Goal: Task Accomplishment & Management: Manage account settings

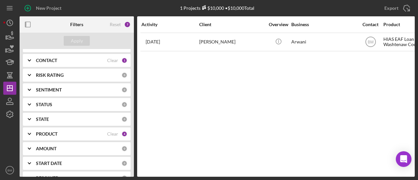
scroll to position [72, 0]
click at [59, 108] on div "STATUS 0" at bounding box center [82, 104] width 92 height 13
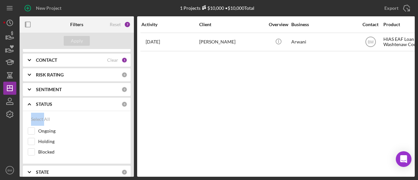
click at [59, 108] on div "STATUS 0" at bounding box center [82, 104] width 92 height 13
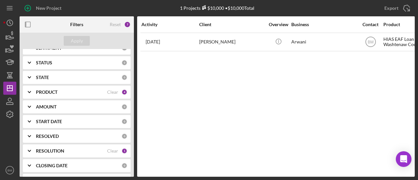
scroll to position [115, 0]
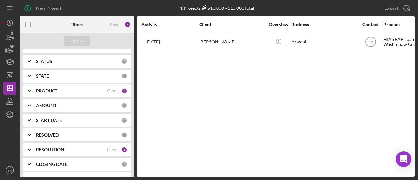
click at [56, 91] on b "PRODUCT" at bounding box center [47, 90] width 22 height 5
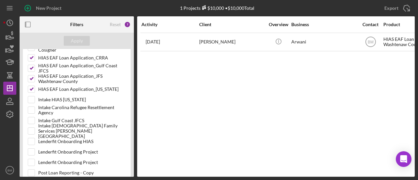
scroll to position [364, 0]
click at [29, 96] on input "Intake HIAS [US_STATE]" at bounding box center [31, 99] width 7 height 7
checkbox input "true"
click at [79, 41] on div "Apply" at bounding box center [77, 41] width 12 height 10
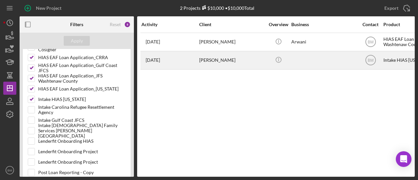
click at [227, 60] on div "[PERSON_NAME]" at bounding box center [231, 60] width 65 height 17
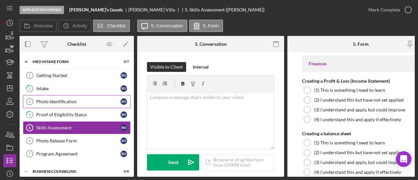
scroll to position [13, 0]
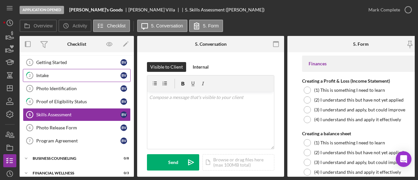
click at [65, 77] on div "Intake" at bounding box center [78, 75] width 84 height 5
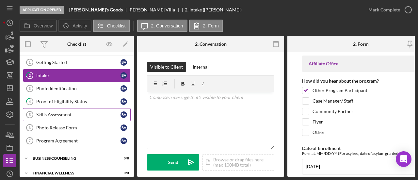
click at [79, 110] on link "Skills Assessment 5 Skills Assessment B V" at bounding box center [77, 114] width 108 height 13
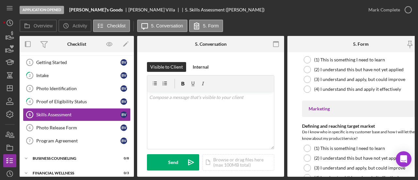
scroll to position [439, 0]
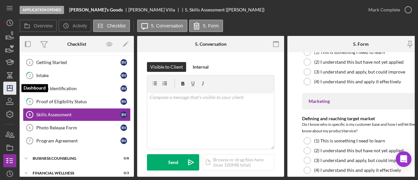
click at [10, 91] on polygon "button" at bounding box center [9, 88] width 5 height 5
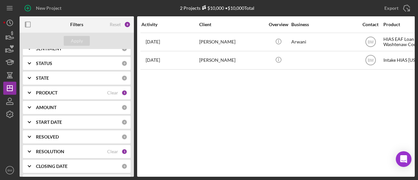
scroll to position [143, 0]
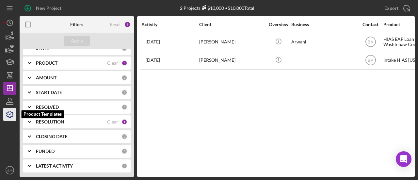
click at [10, 109] on icon "button" at bounding box center [10, 114] width 16 height 16
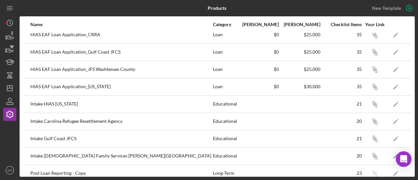
scroll to position [158, 0]
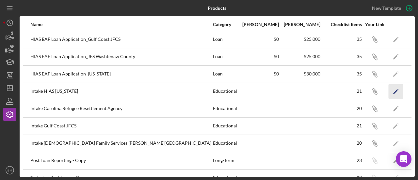
click at [393, 93] on icon "Icon/Edit" at bounding box center [396, 91] width 15 height 15
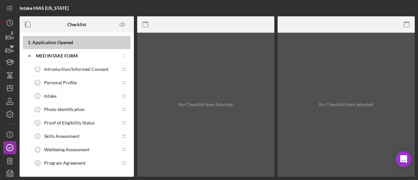
click at [74, 138] on span "Skills Assessment" at bounding box center [61, 136] width 35 height 5
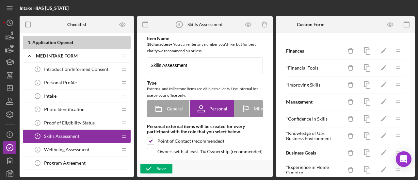
type textarea "<div>This is a skills assessment to measure your current business skills and ar…"
click at [389, 29] on icon "button" at bounding box center [390, 24] width 15 height 15
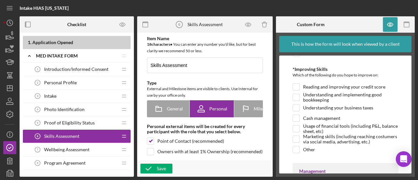
scroll to position [87, 0]
